Goal: Information Seeking & Learning: Learn about a topic

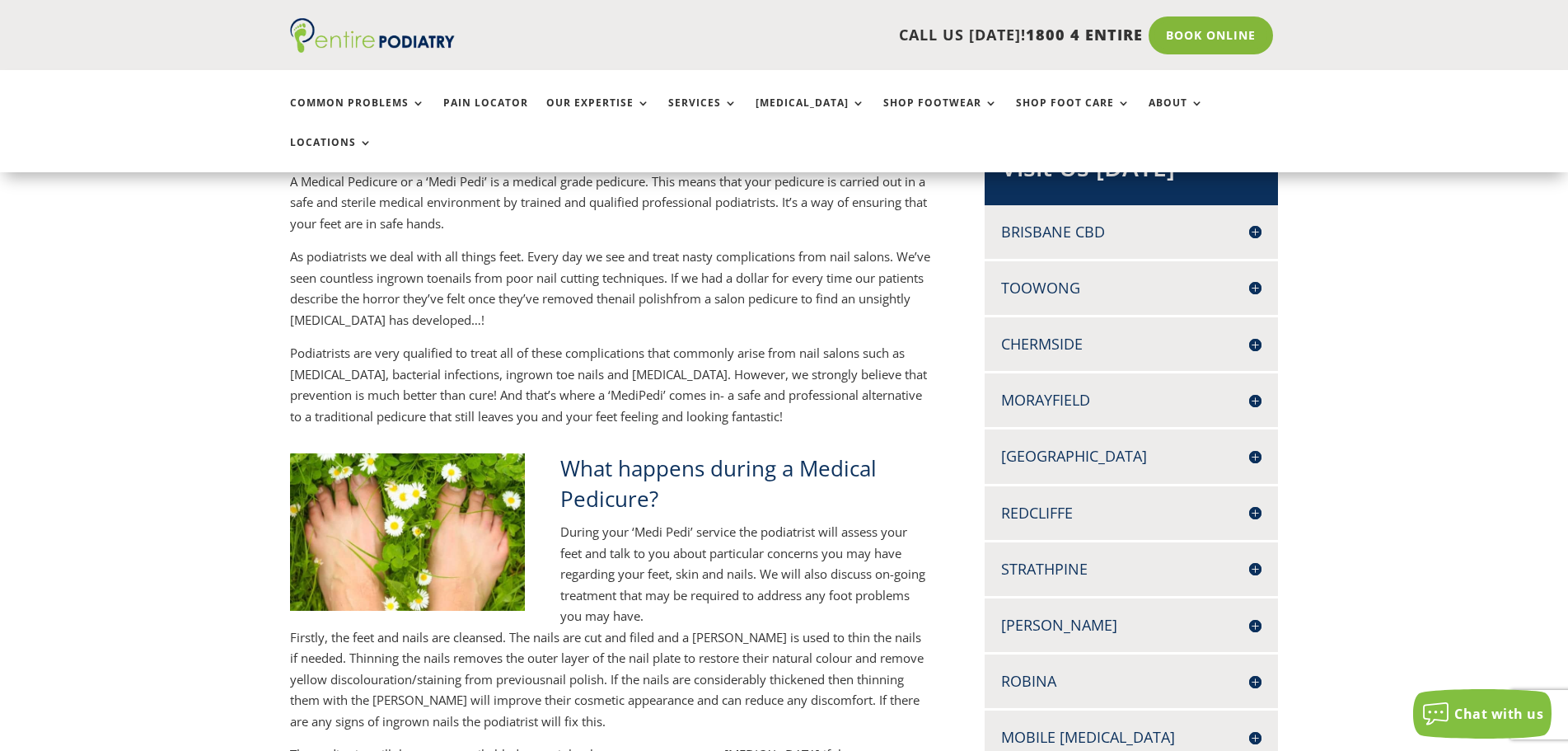
scroll to position [462, 0]
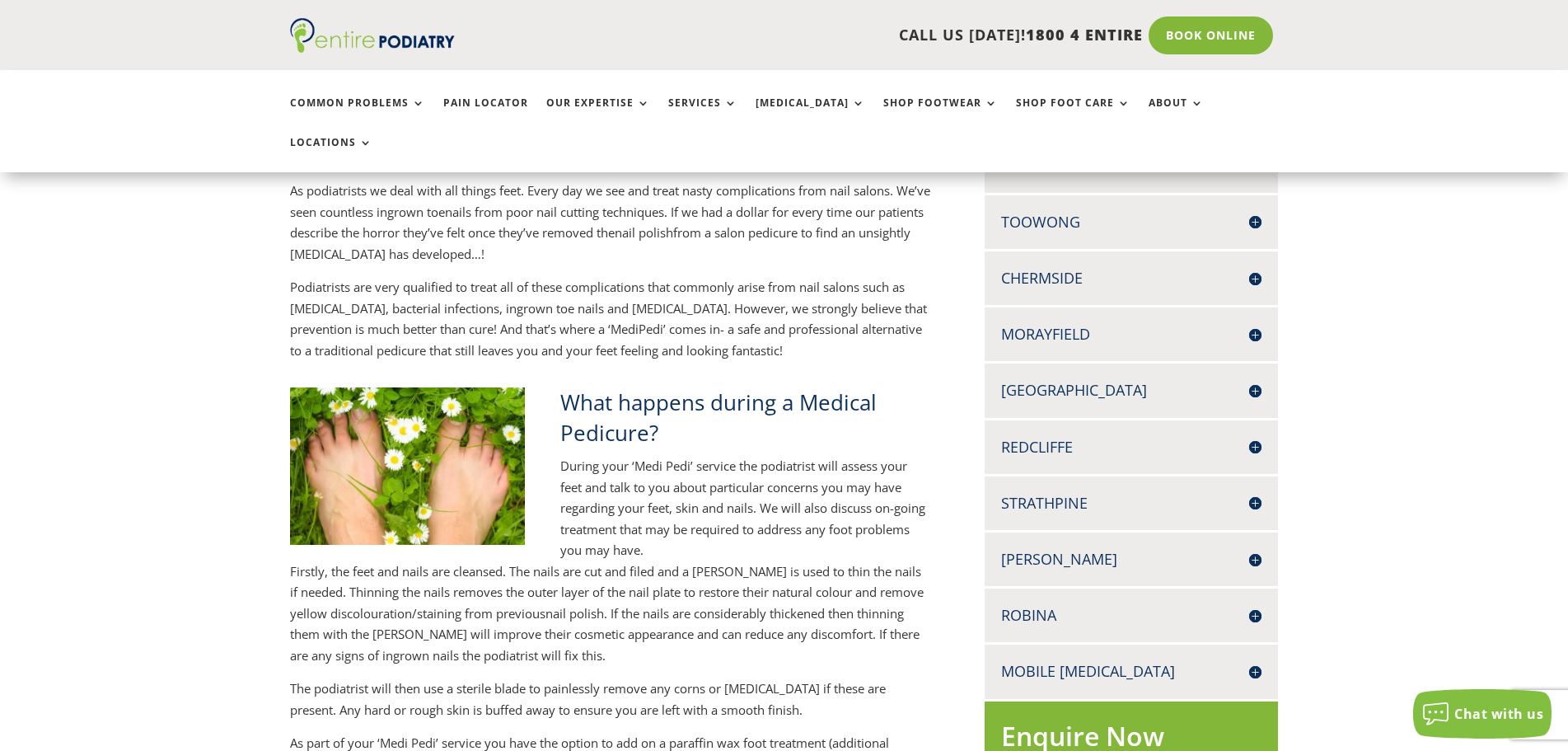
click at [1055, 380] on h4 "[GEOGRAPHIC_DATA]" at bounding box center [1131, 390] width 261 height 21
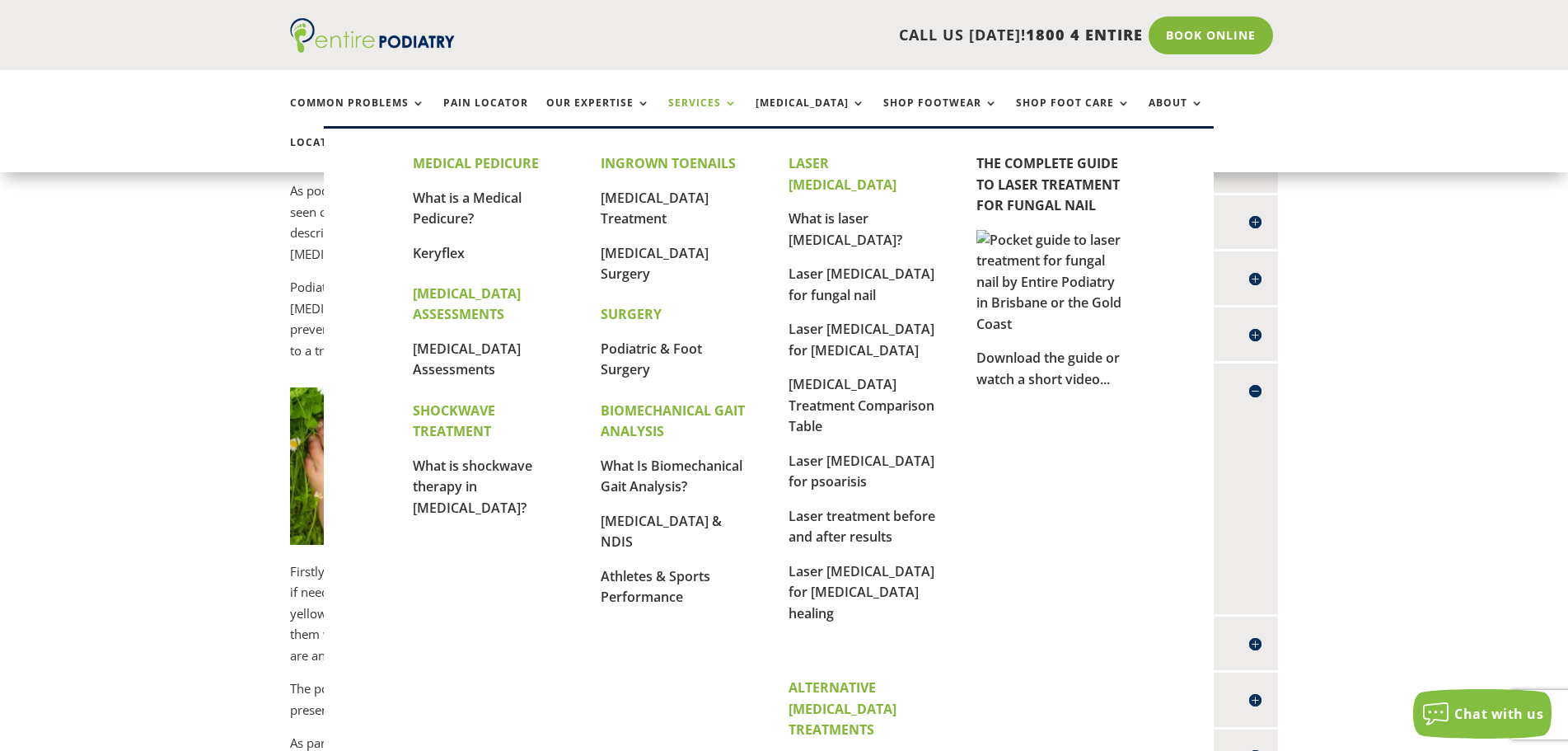
click at [680, 99] on link "Services" at bounding box center [703, 115] width 69 height 35
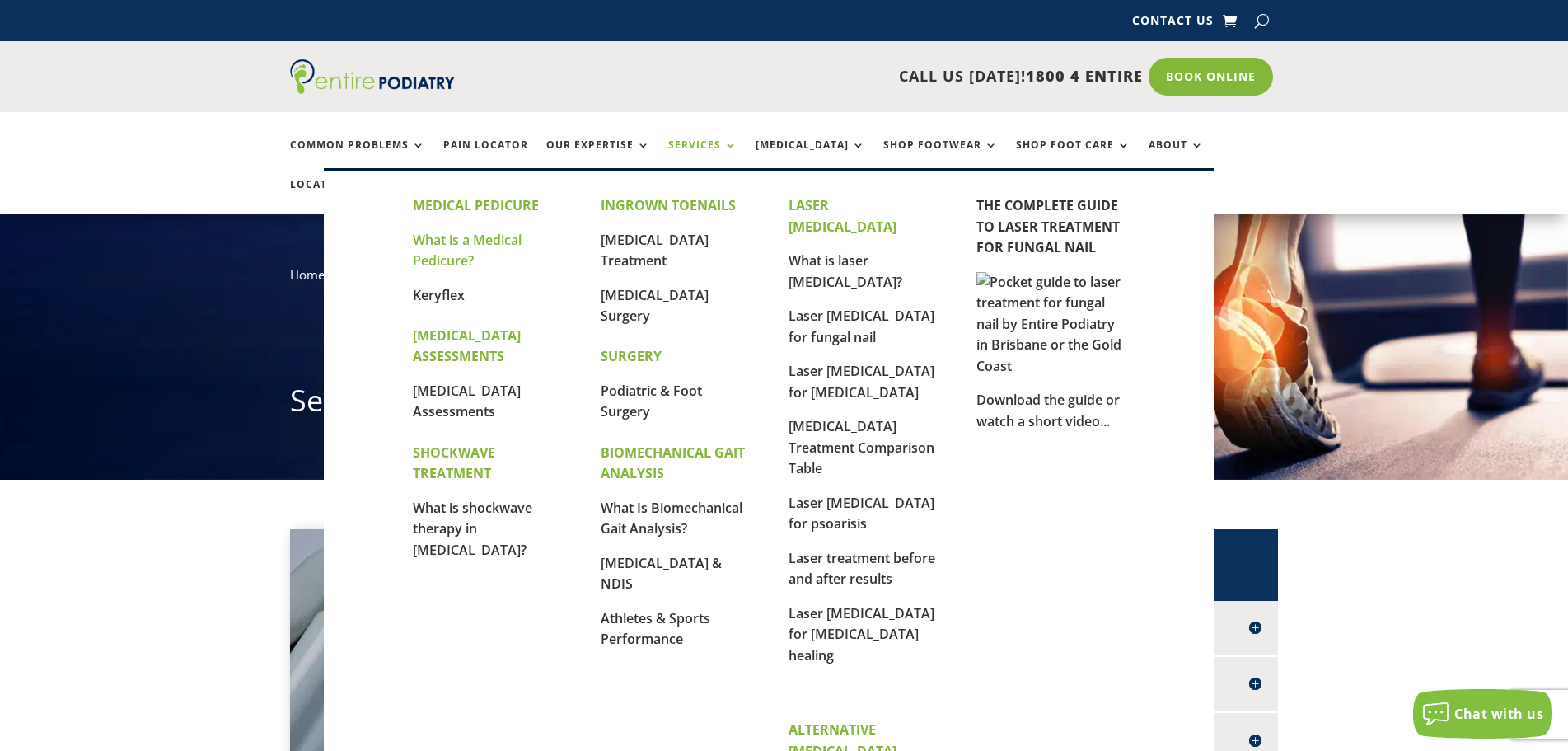
click at [498, 240] on link "What is a Medical Pedicure?" at bounding box center [467, 250] width 109 height 39
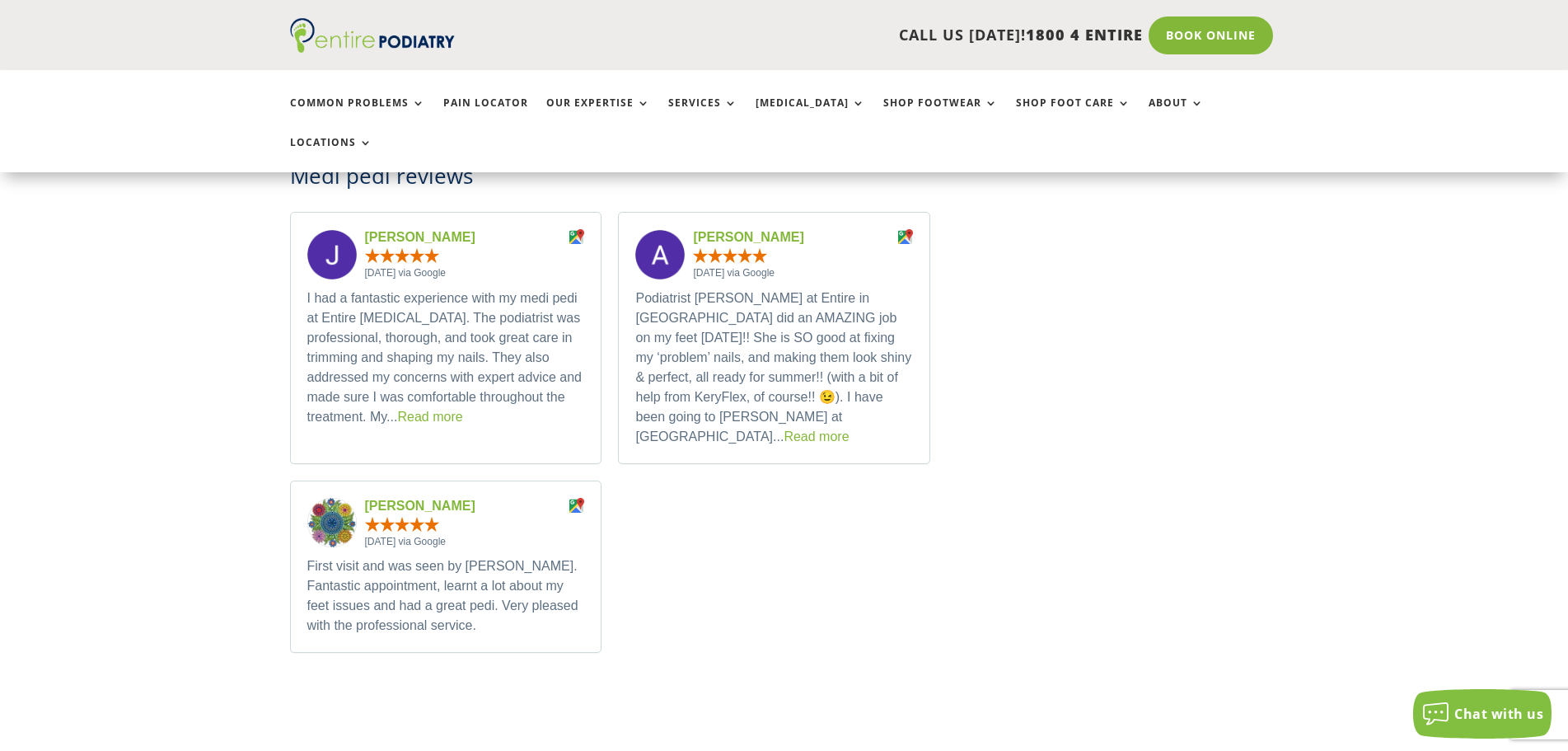
scroll to position [2786, 0]
click at [463, 407] on link "Read more" at bounding box center [430, 413] width 65 height 14
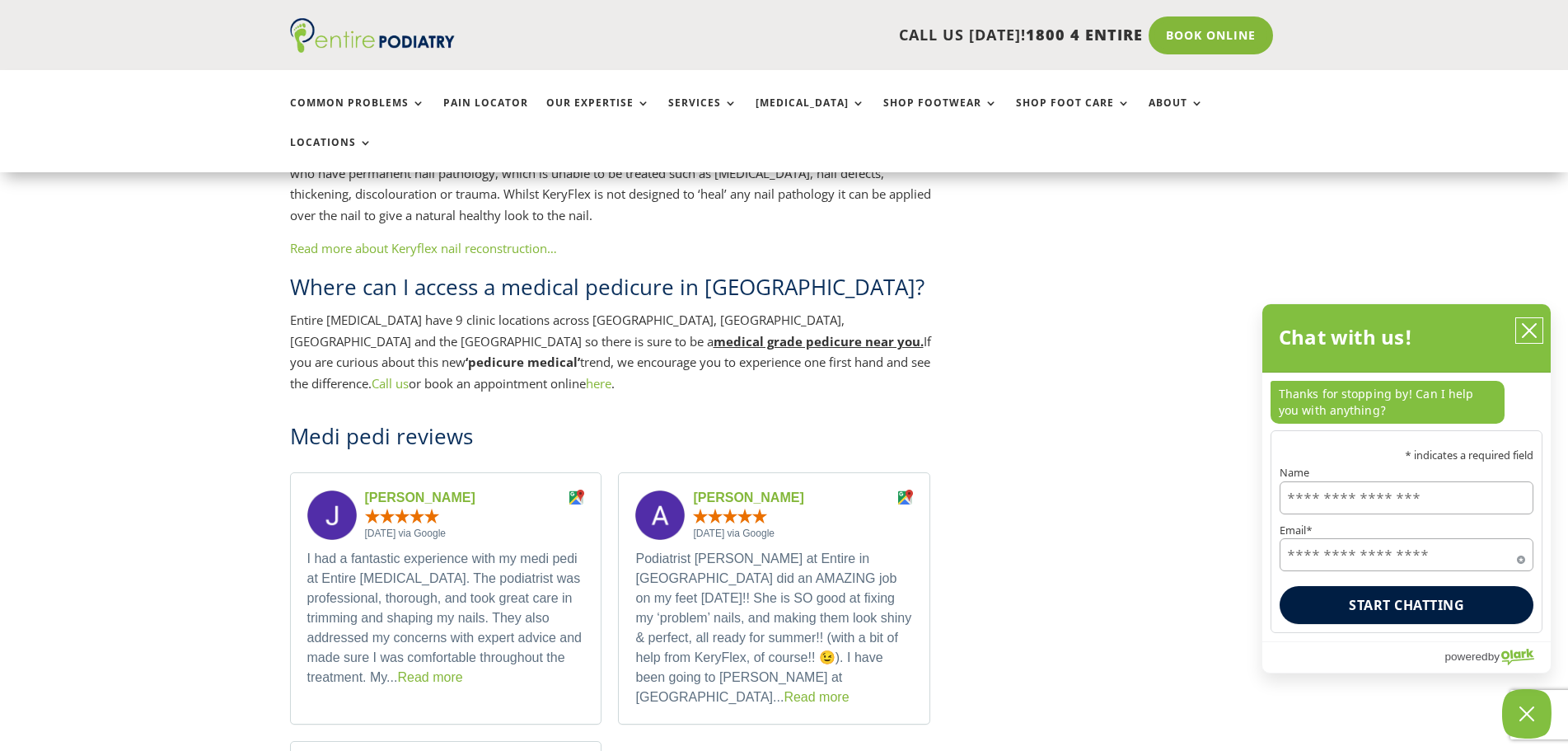
click at [1531, 332] on icon "close chatbox" at bounding box center [1529, 330] width 13 height 13
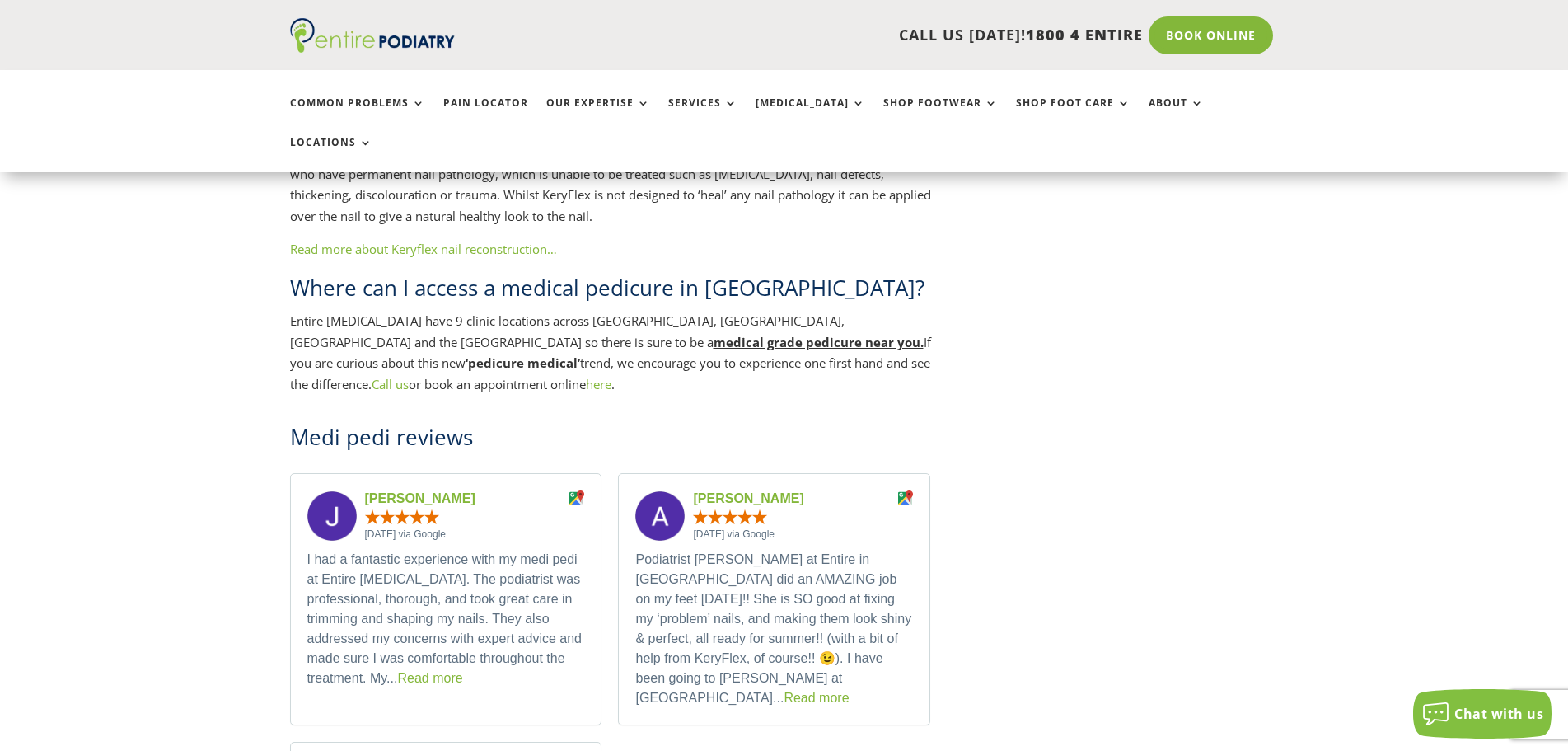
scroll to position [2326, 0]
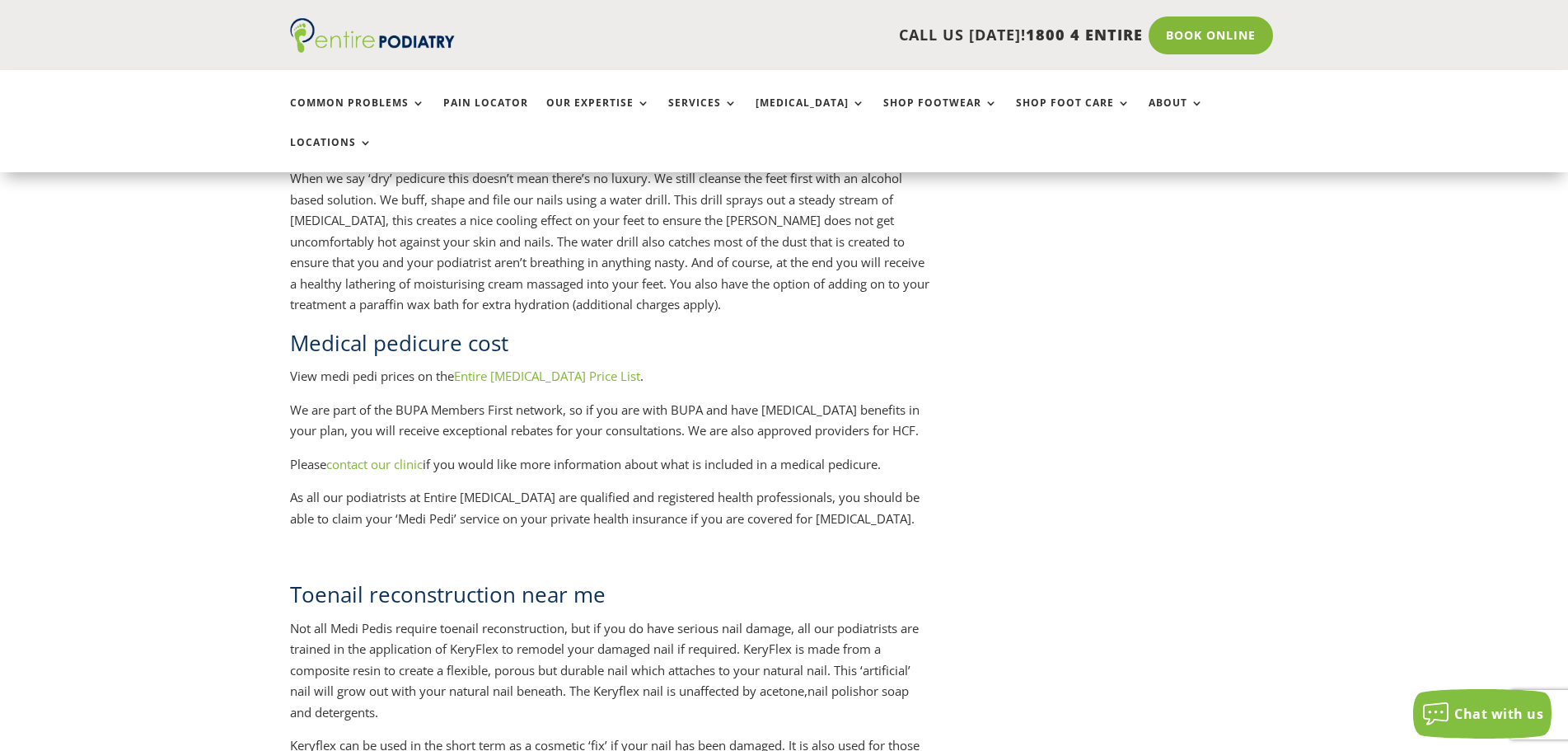
scroll to position [1732, 0]
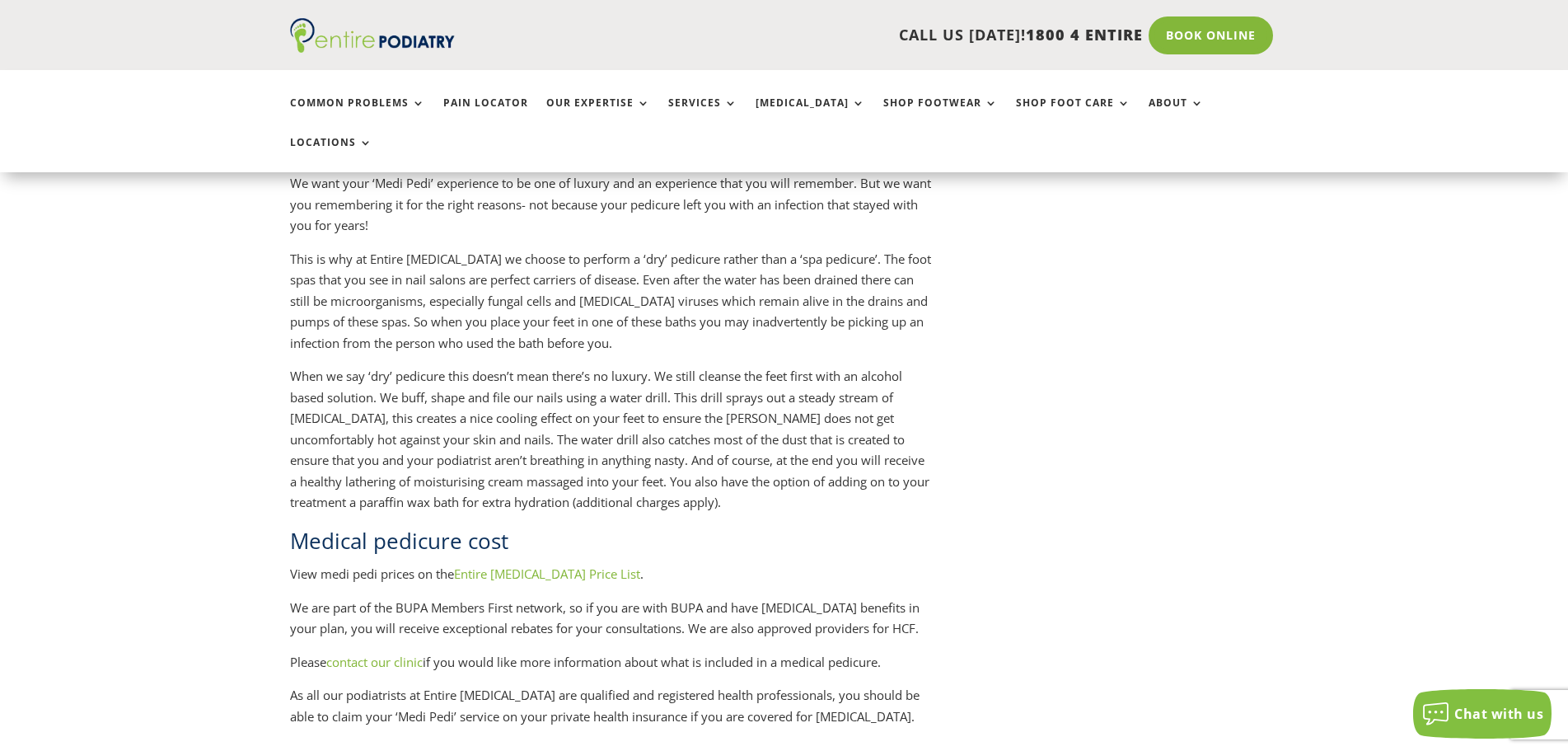
click at [495, 565] on link "Entire Podiatry Price List" at bounding box center [546, 573] width 186 height 17
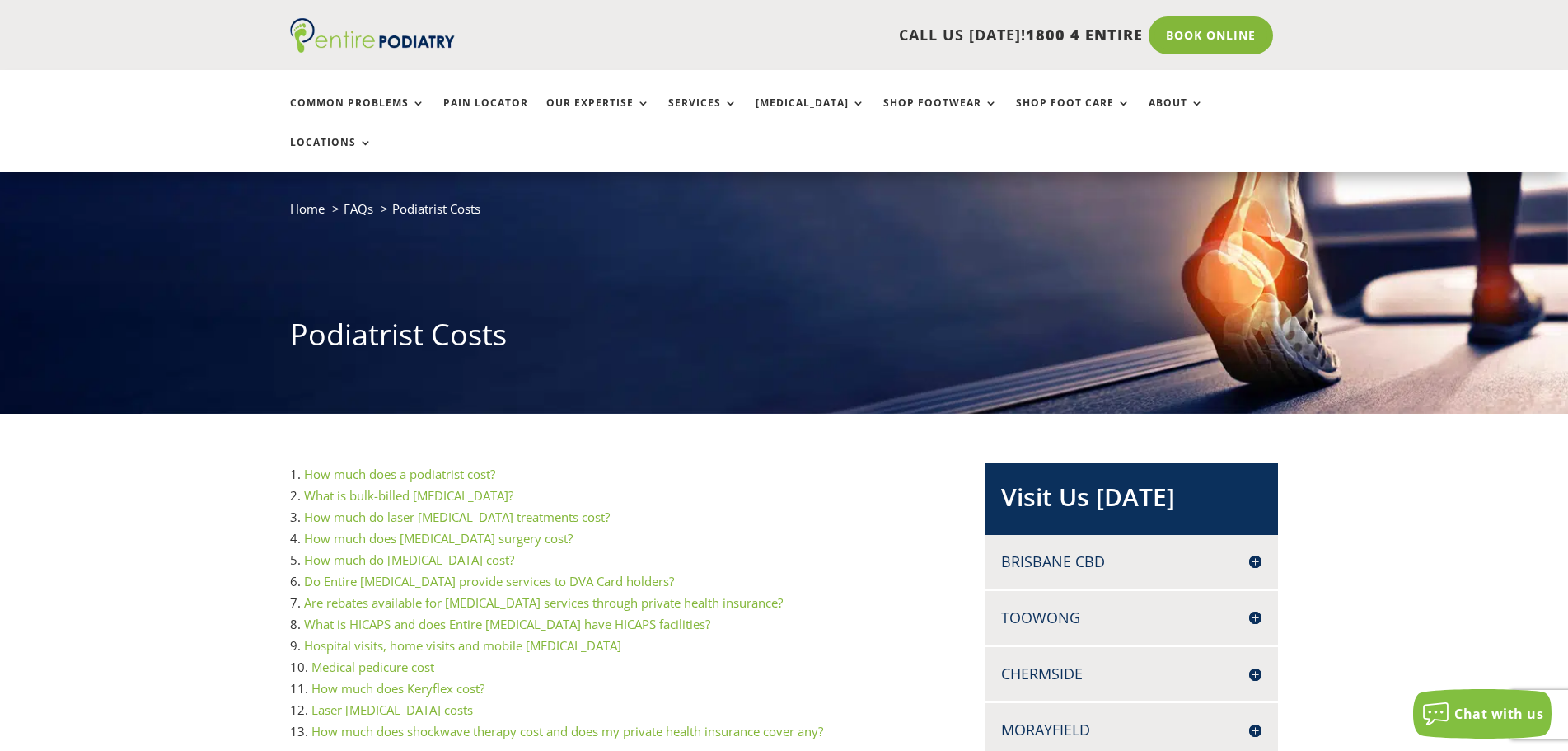
click at [394, 658] on link "Medical pedicure cost" at bounding box center [372, 666] width 123 height 17
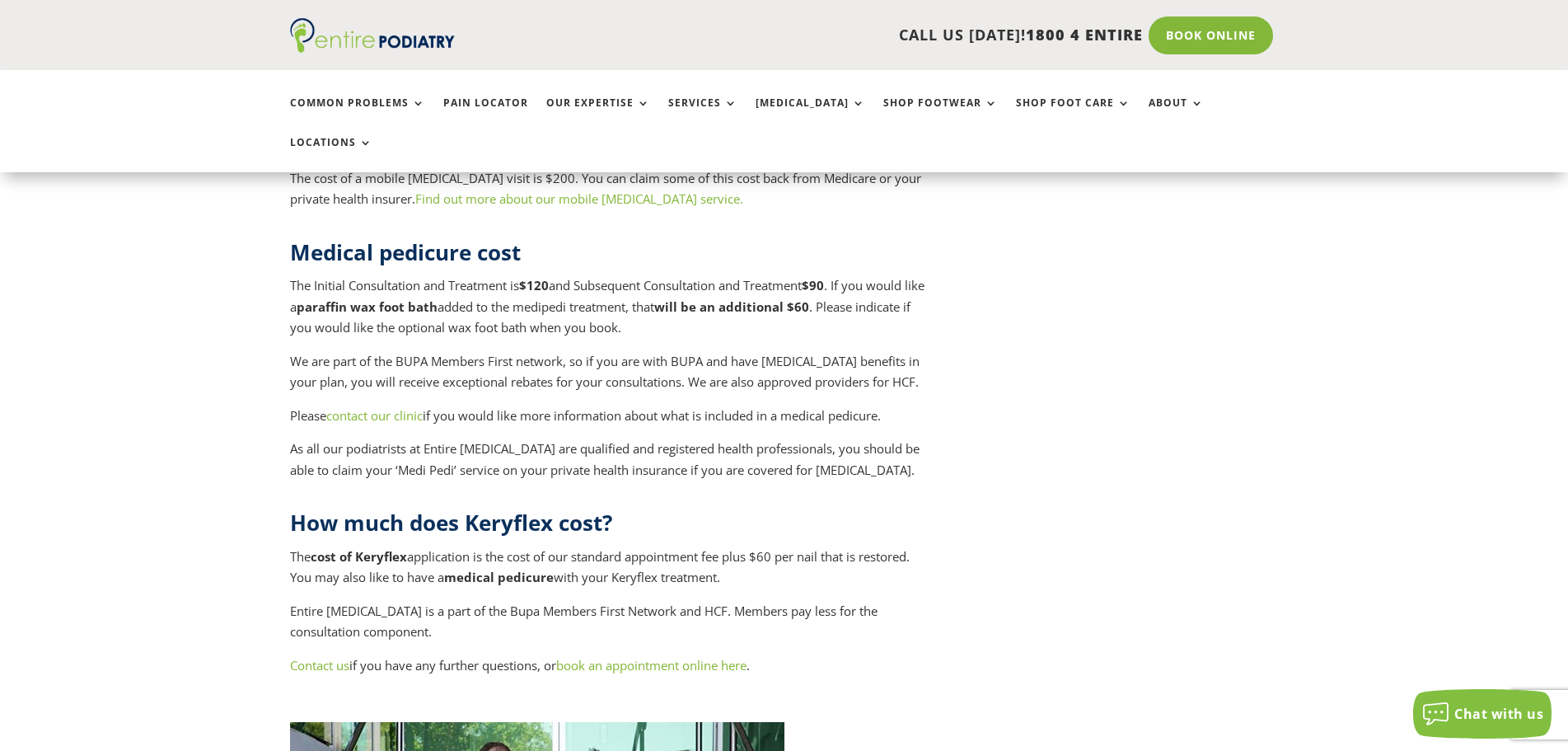
scroll to position [6819, 0]
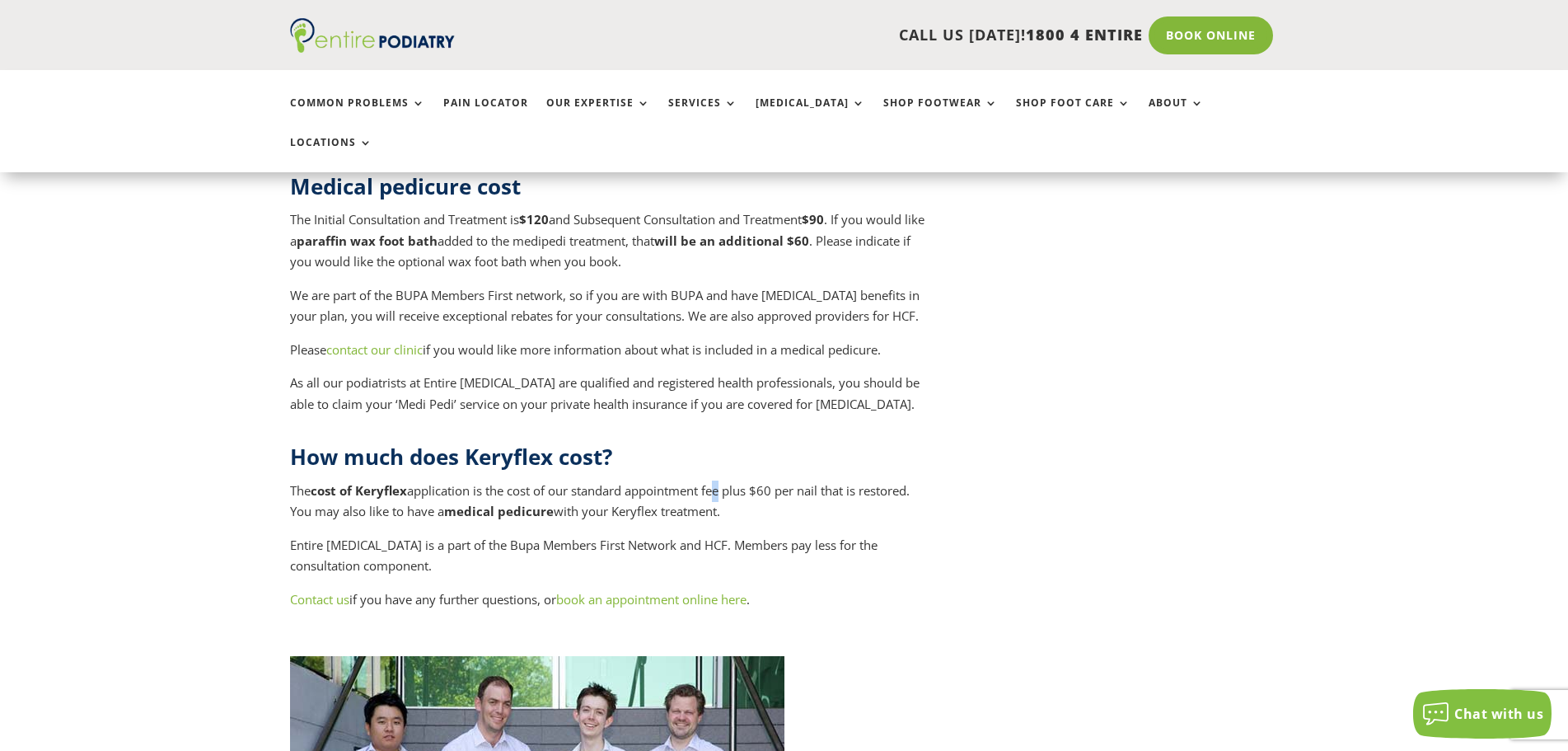
click at [721, 482] on span "The cost of Keryflex application is the cost of our standard appointment fee pl…" at bounding box center [600, 501] width 620 height 38
drag, startPoint x: 657, startPoint y: 322, endPoint x: 816, endPoint y: 332, distance: 159.3
click at [816, 480] on p "The cost of Keryflex application is the cost of our standard appointment fee pl…" at bounding box center [610, 507] width 641 height 54
click at [818, 482] on span "The cost of Keryflex application is the cost of our standard appointment fee pl…" at bounding box center [600, 501] width 620 height 38
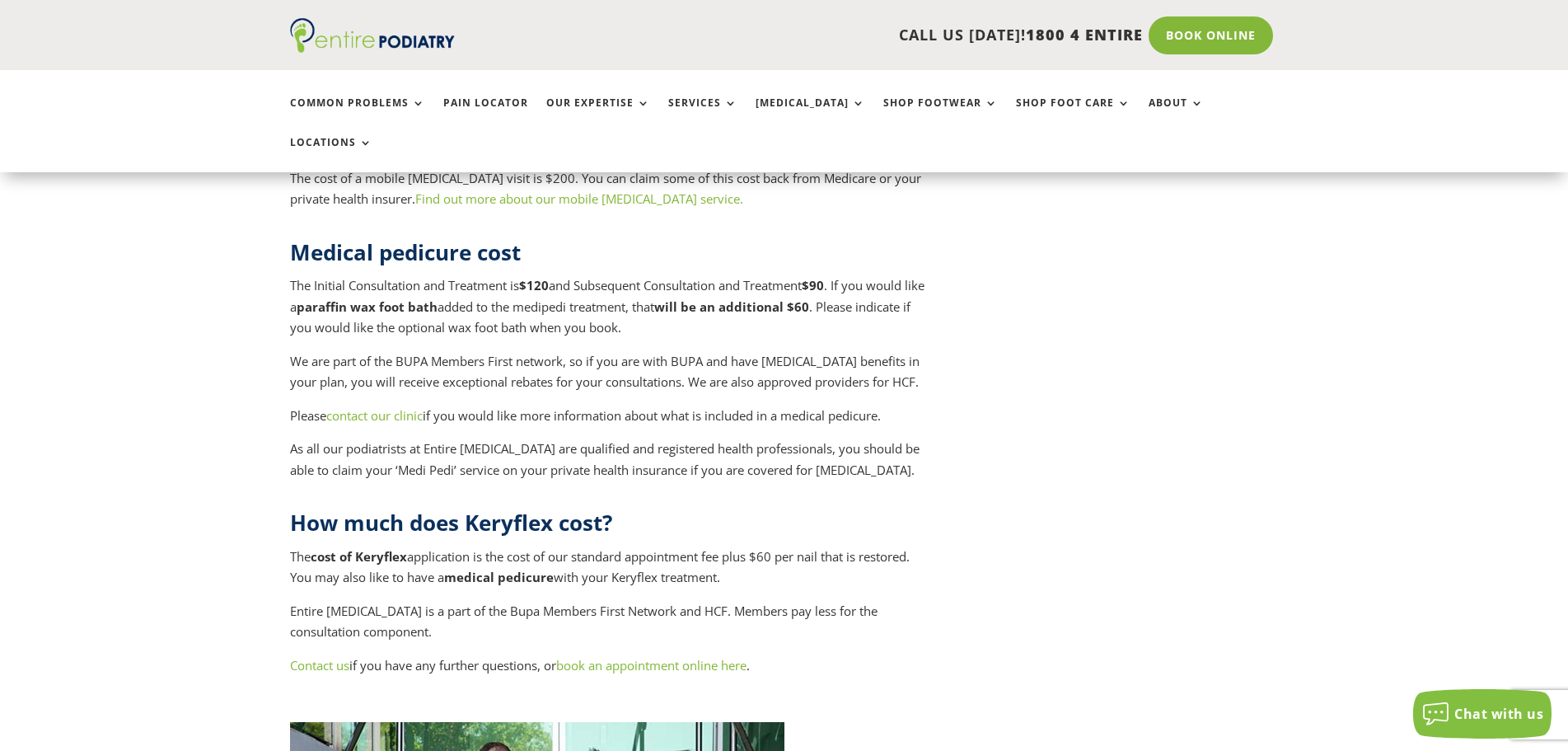
scroll to position [6555, 0]
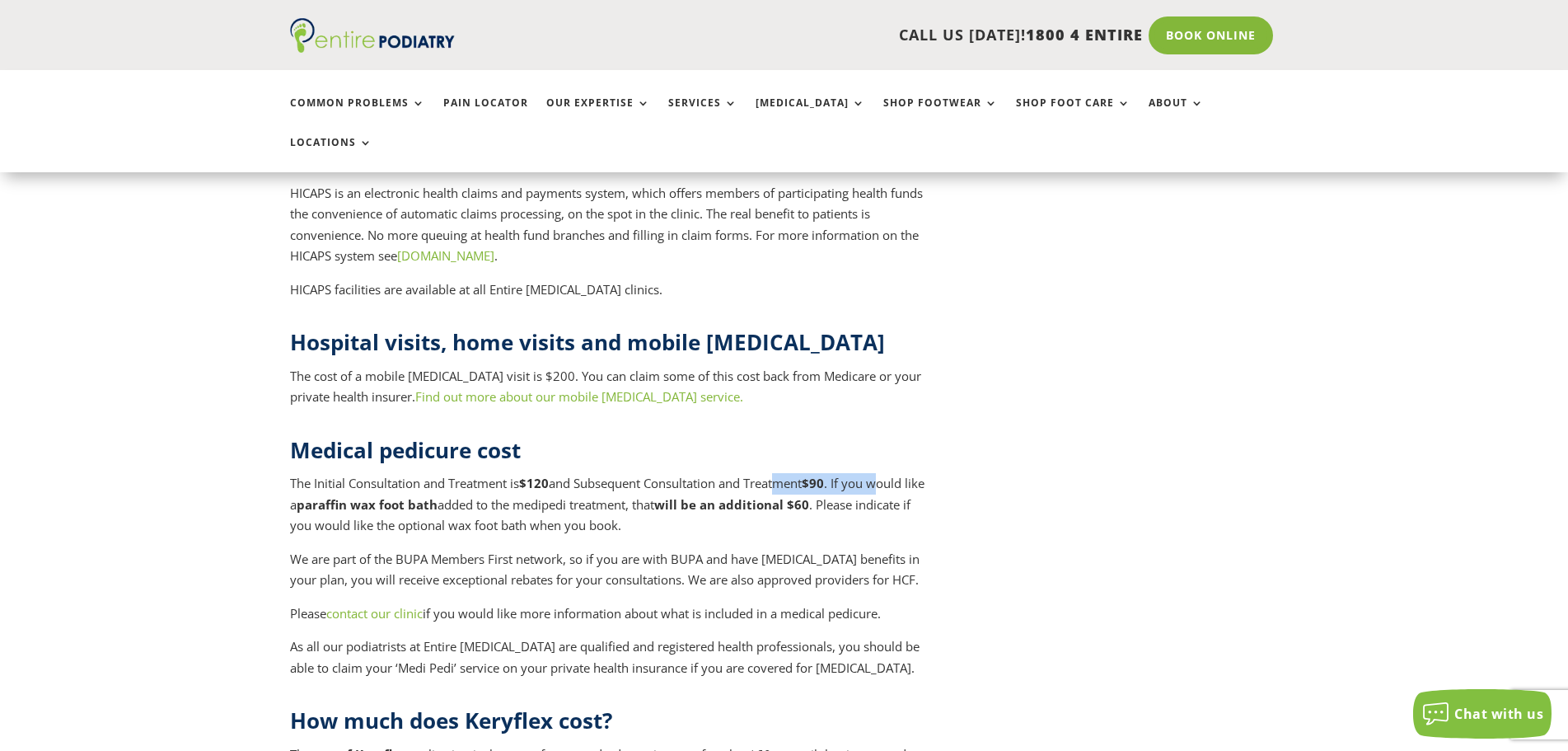
drag, startPoint x: 782, startPoint y: 309, endPoint x: 889, endPoint y: 308, distance: 107.0
click at [889, 473] on p "The Initial Consultation and Treatment is $120 and Subsequent Consultation and …" at bounding box center [610, 511] width 641 height 76
drag, startPoint x: 451, startPoint y: 306, endPoint x: 579, endPoint y: 303, distance: 128.0
click at [579, 473] on p "The Initial Consultation and Treatment is $120 and Subsequent Consultation and …" at bounding box center [610, 511] width 641 height 76
drag, startPoint x: 887, startPoint y: 335, endPoint x: 906, endPoint y: 337, distance: 19.1
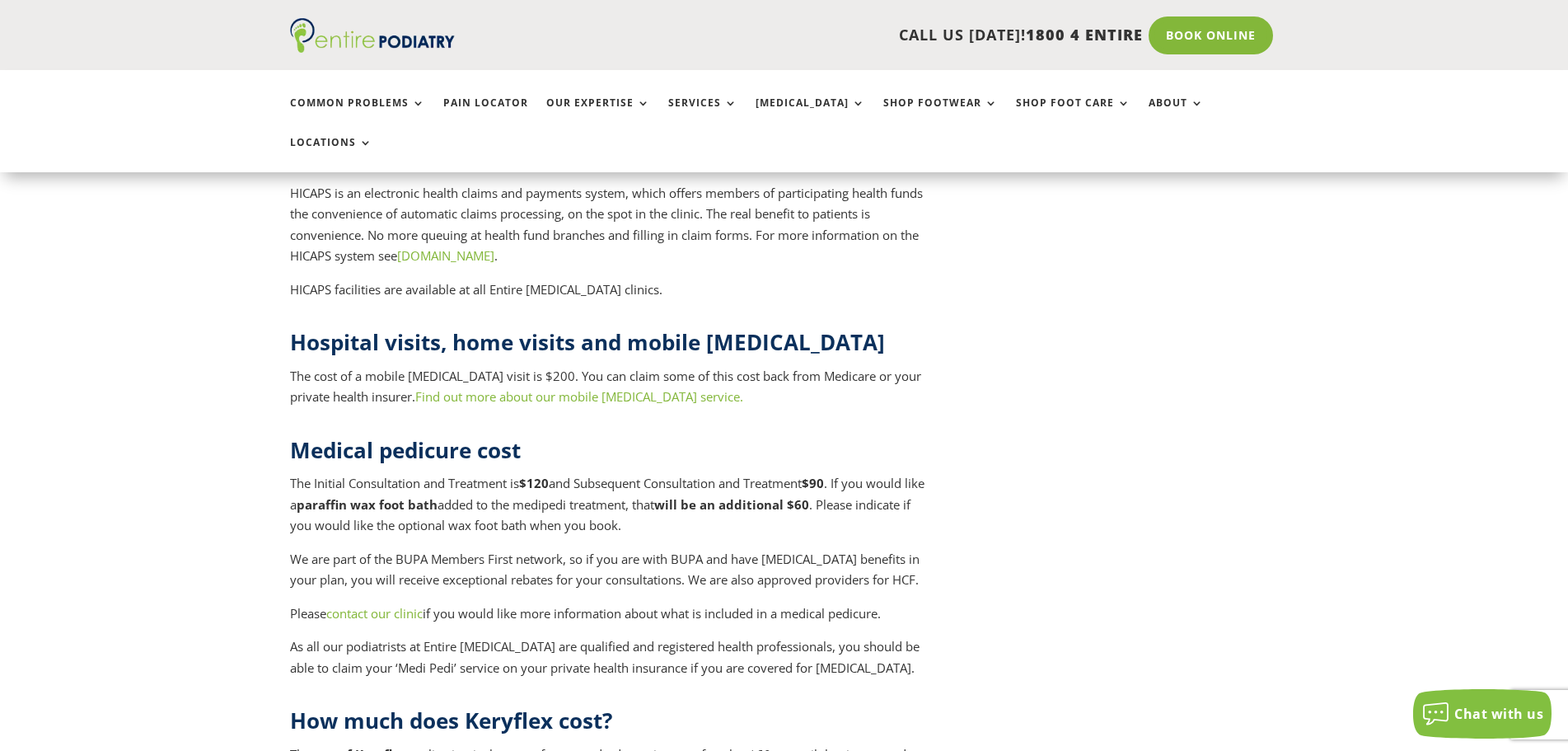
click at [900, 473] on p "The Initial Consultation and Treatment is $120 and Subsequent Consultation and …" at bounding box center [610, 511] width 641 height 76
